Goal: Navigation & Orientation: Find specific page/section

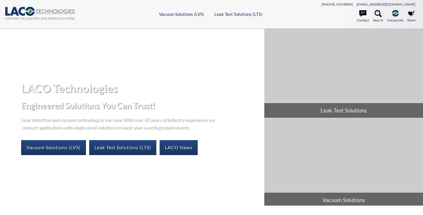
select select "언어 번역 위젯"
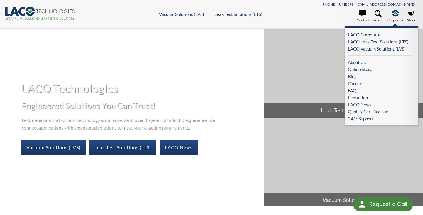
click at [373, 41] on link "LACO Leak Test Solutions (LTS)" at bounding box center [380, 41] width 64 height 7
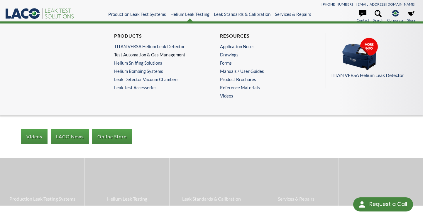
click at [148, 56] on link "Test Automation & Gas Management" at bounding box center [157, 54] width 86 height 5
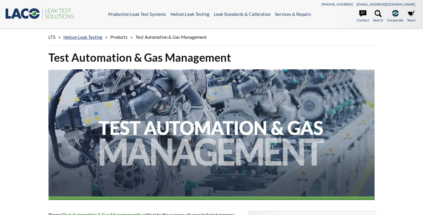
select select "언어 번역 위젯"
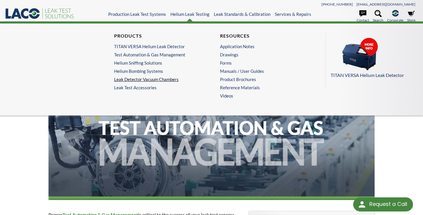
click at [133, 78] on link "Leak Detector Vacuum Chambers" at bounding box center [157, 79] width 86 height 5
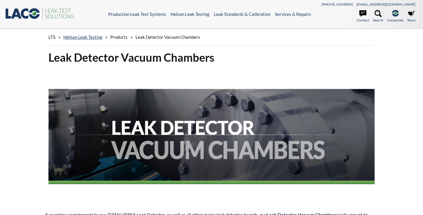
select select "언어 번역 위젯"
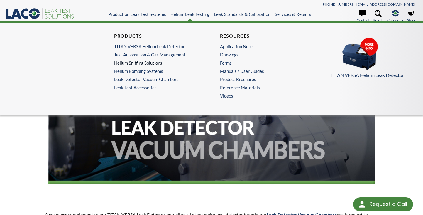
click at [153, 64] on link "Helium Sniffing Solutions" at bounding box center [157, 62] width 86 height 5
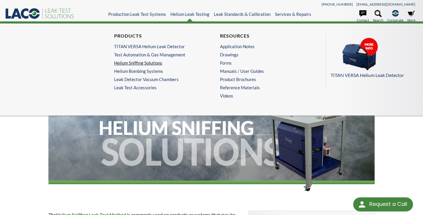
click at [146, 64] on link "Helium Sniffing Solutions" at bounding box center [157, 62] width 86 height 5
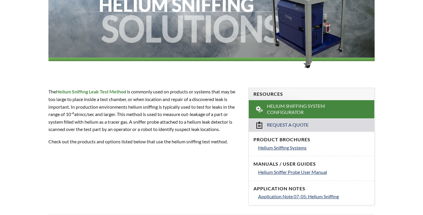
select select "언어 번역 위젯"
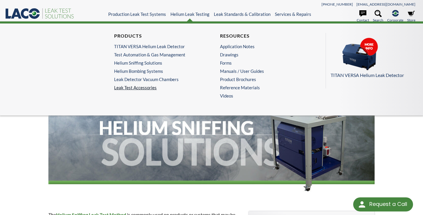
click at [145, 87] on link "Leak Test Accessories" at bounding box center [158, 87] width 89 height 5
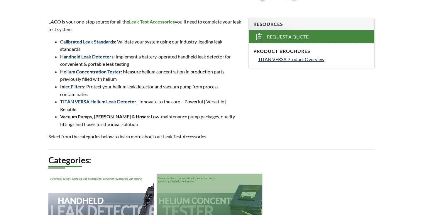
select select "언어 번역 위젯"
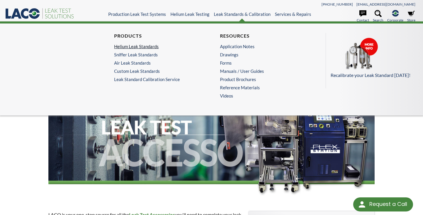
click at [142, 47] on link "Helium Leak Standards" at bounding box center [157, 46] width 86 height 5
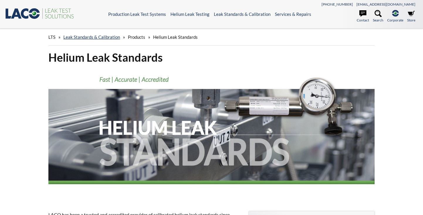
select select "언어 번역 위젯"
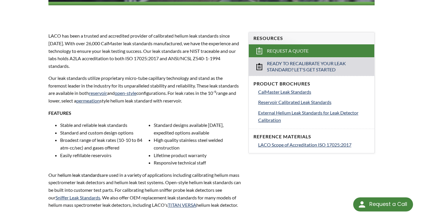
scroll to position [165, 0]
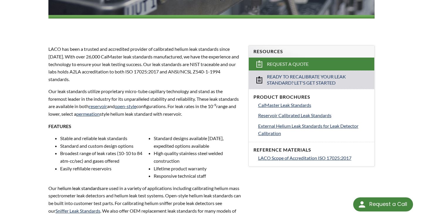
click at [241, 129] on p "FEATURES" at bounding box center [144, 126] width 193 height 8
click at [383, 201] on div "Request a Call" at bounding box center [388, 203] width 38 height 13
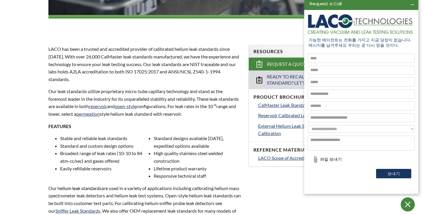
scroll to position [0, 0]
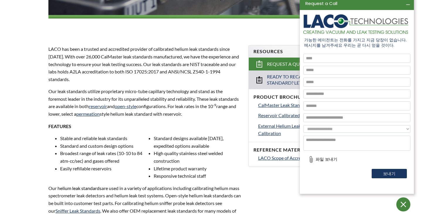
drag, startPoint x: 380, startPoint y: 40, endPoint x: 361, endPoint y: 42, distance: 18.8
click at [406, 204] on icon at bounding box center [403, 204] width 12 height 12
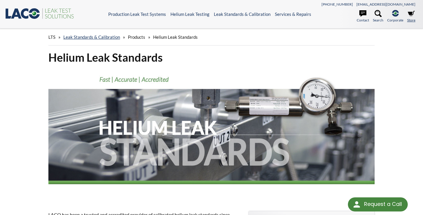
click at [410, 18] on link "Store" at bounding box center [411, 16] width 8 height 13
click at [361, 13] on icon at bounding box center [362, 13] width 7 height 6
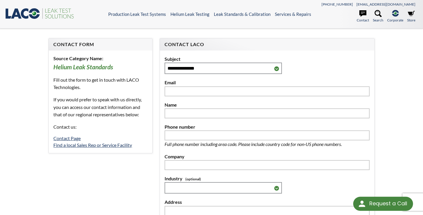
select select "언어 번역 위젯"
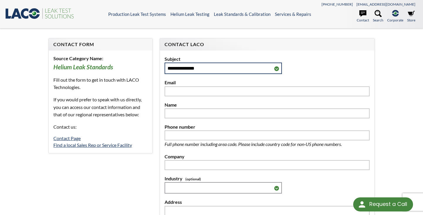
click at [276, 69] on select "**********" at bounding box center [222, 67] width 117 height 11
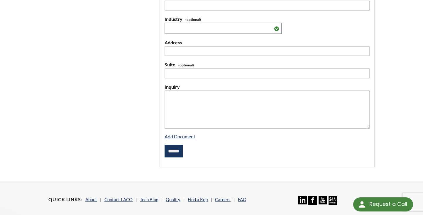
scroll to position [262, 0]
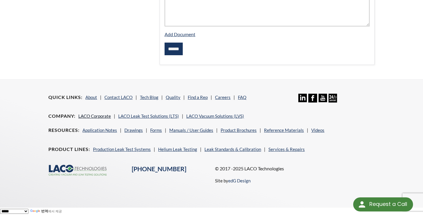
click at [94, 115] on link "LACO Corporate" at bounding box center [94, 115] width 33 height 5
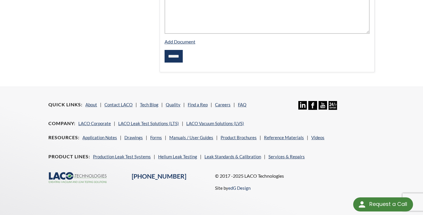
scroll to position [254, 0]
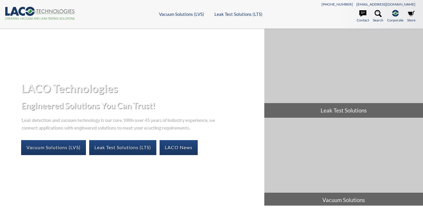
select select "언어 번역 위젯"
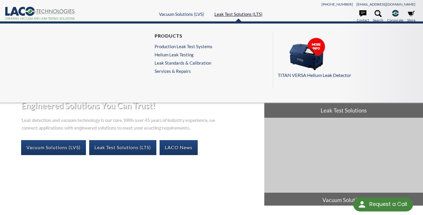
click at [232, 14] on link "Leak Test Solutions (LTS)" at bounding box center [238, 13] width 48 height 5
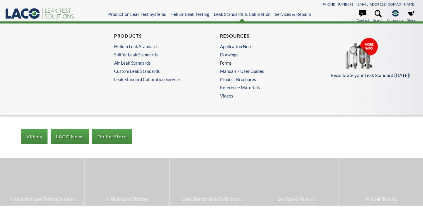
select select "언어 번역 위젯"
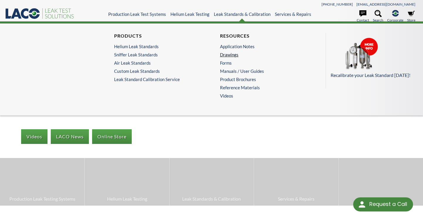
click at [230, 54] on link "Drawings" at bounding box center [263, 54] width 86 height 5
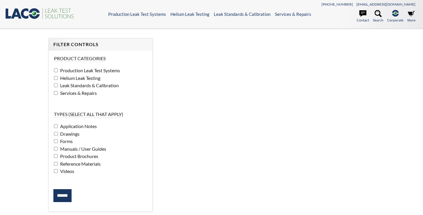
select select "언어 번역 위젯"
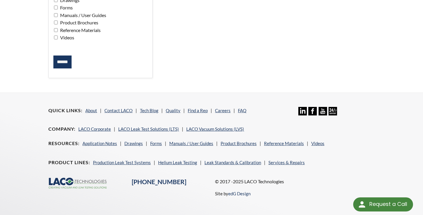
scroll to position [147, 0]
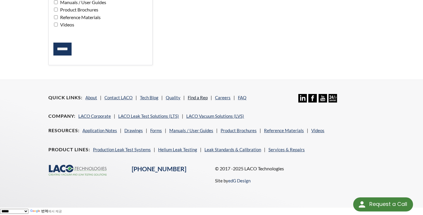
click at [193, 97] on link "Find a Rep" at bounding box center [198, 97] width 20 height 5
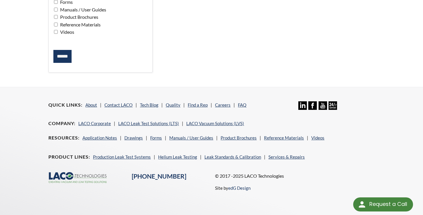
scroll to position [139, 0]
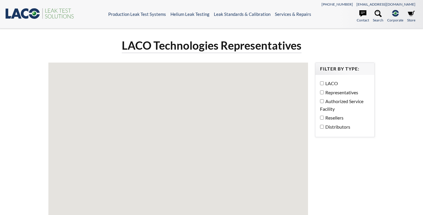
select select "언어 번역 위젯"
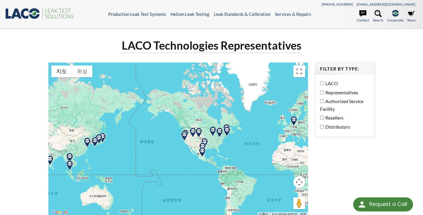
drag, startPoint x: 116, startPoint y: 140, endPoint x: 146, endPoint y: 138, distance: 30.3
click at [146, 138] on div at bounding box center [177, 138] width 259 height 153
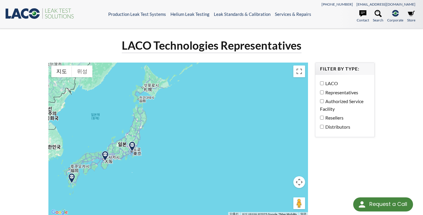
drag, startPoint x: 78, startPoint y: 143, endPoint x: 156, endPoint y: 133, distance: 78.5
click at [156, 133] on div at bounding box center [177, 138] width 259 height 153
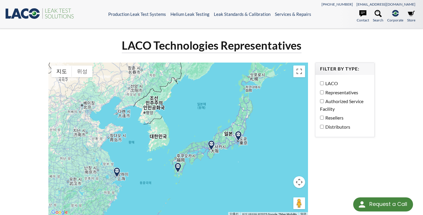
drag, startPoint x: 151, startPoint y: 152, endPoint x: 172, endPoint y: 155, distance: 21.0
click at [172, 155] on div at bounding box center [177, 138] width 259 height 153
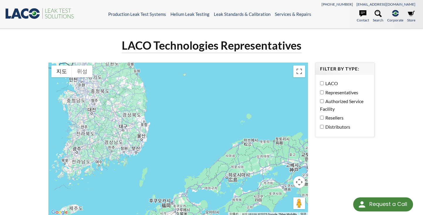
drag, startPoint x: 233, startPoint y: 97, endPoint x: 235, endPoint y: 93, distance: 3.9
click at [235, 94] on div at bounding box center [177, 138] width 259 height 153
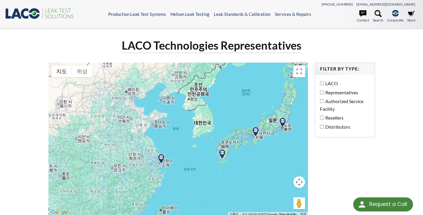
drag, startPoint x: 252, startPoint y: 87, endPoint x: 237, endPoint y: 125, distance: 41.2
click at [237, 125] on div at bounding box center [177, 138] width 259 height 153
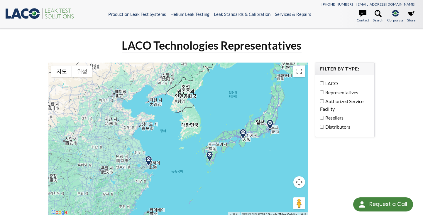
drag, startPoint x: 230, startPoint y: 117, endPoint x: 214, endPoint y: 121, distance: 16.3
click at [214, 121] on div at bounding box center [177, 138] width 259 height 153
